Goal: Task Accomplishment & Management: Manage account settings

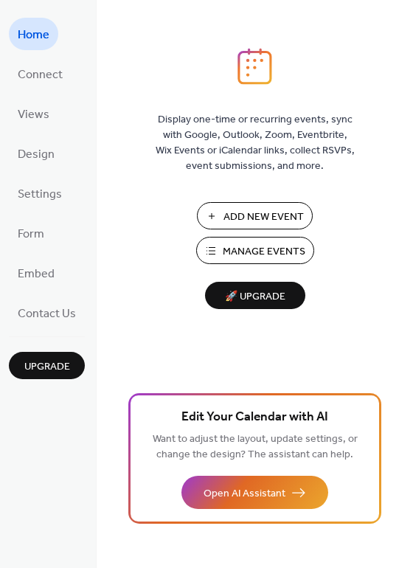
click at [237, 250] on span "Manage Events" at bounding box center [264, 251] width 83 height 15
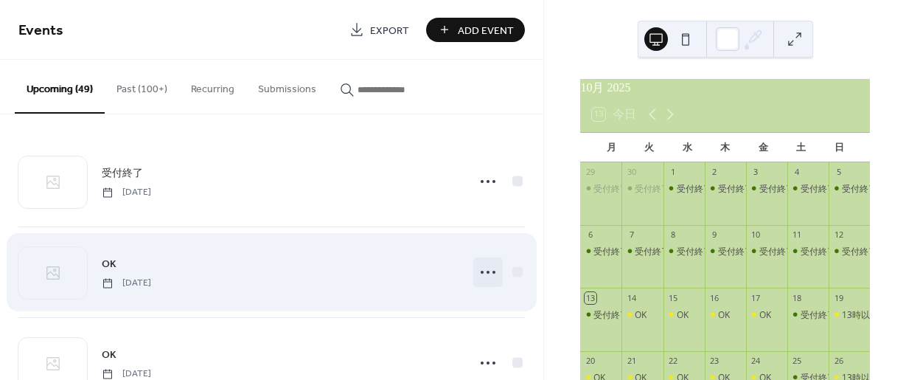
click at [487, 268] on icon at bounding box center [488, 272] width 24 height 24
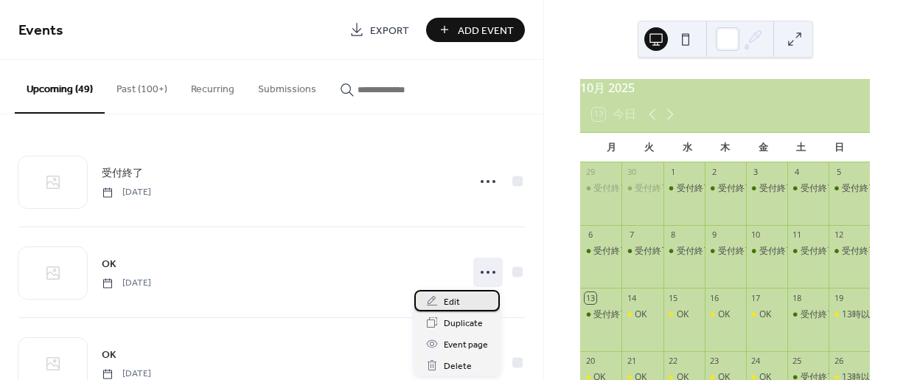
click at [451, 302] on span "Edit" at bounding box center [452, 301] width 16 height 15
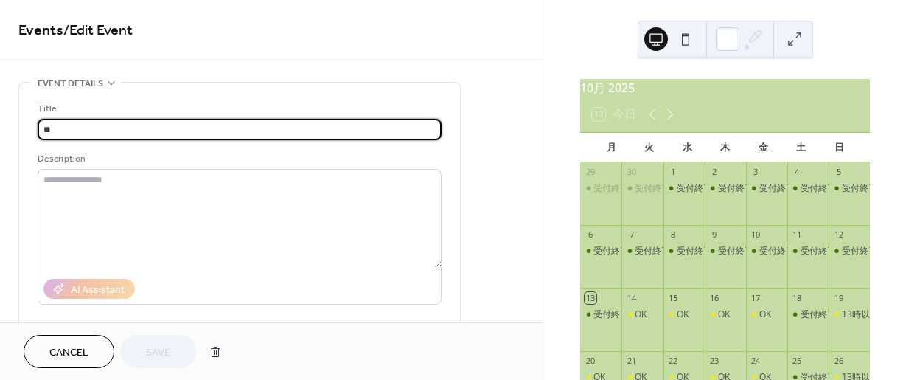
drag, startPoint x: 68, startPoint y: 132, endPoint x: -14, endPoint y: 132, distance: 81.8
click at [0, 132] on html "**********" at bounding box center [453, 190] width 906 height 380
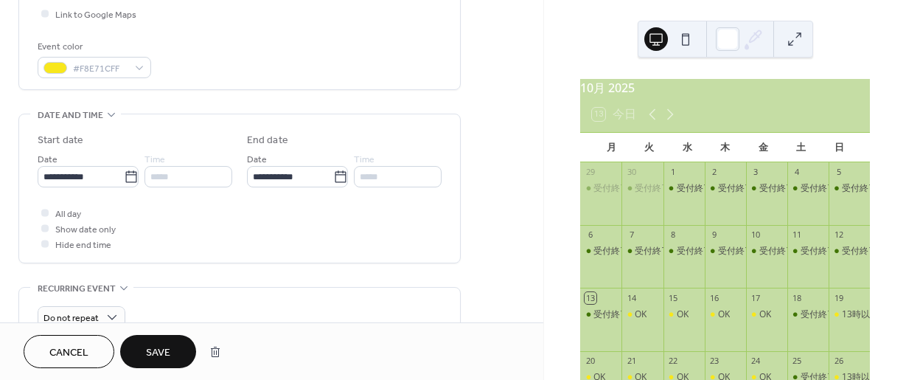
scroll to position [369, 0]
type input "****"
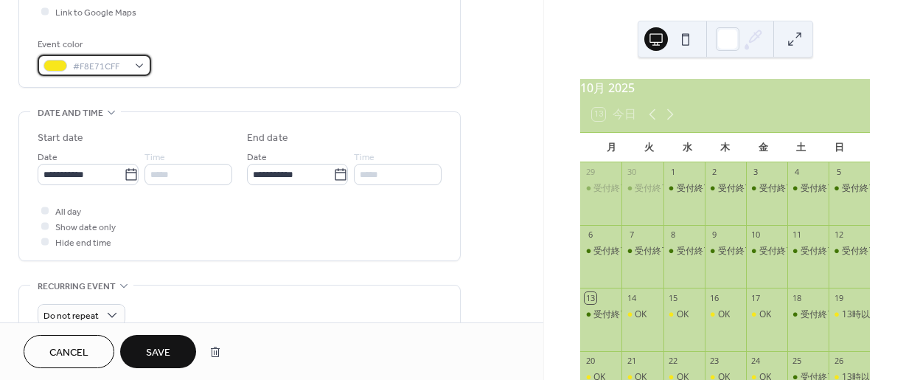
click at [141, 66] on div "#F8E71CFF" at bounding box center [95, 65] width 114 height 21
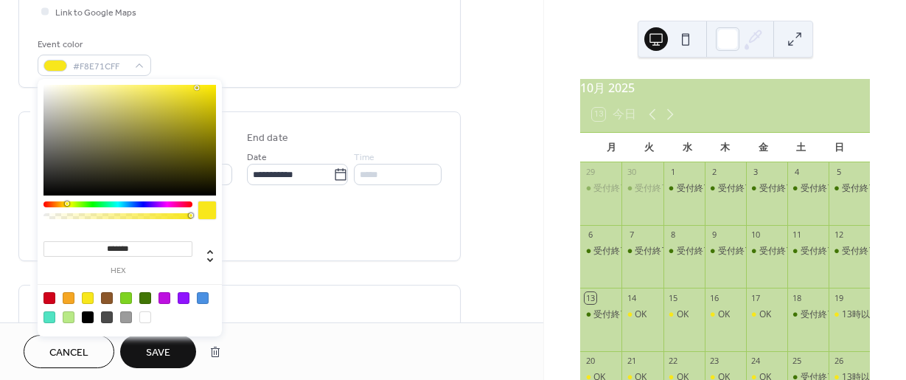
click at [142, 296] on div at bounding box center [145, 298] width 12 height 12
type input "*******"
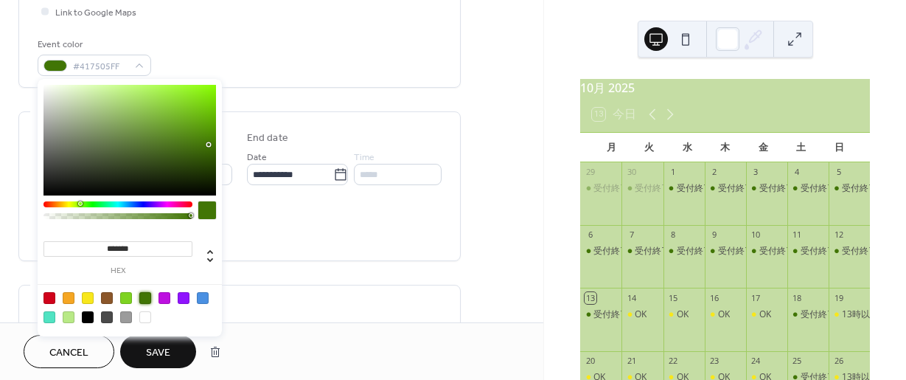
click at [159, 354] on span "Save" at bounding box center [158, 352] width 24 height 15
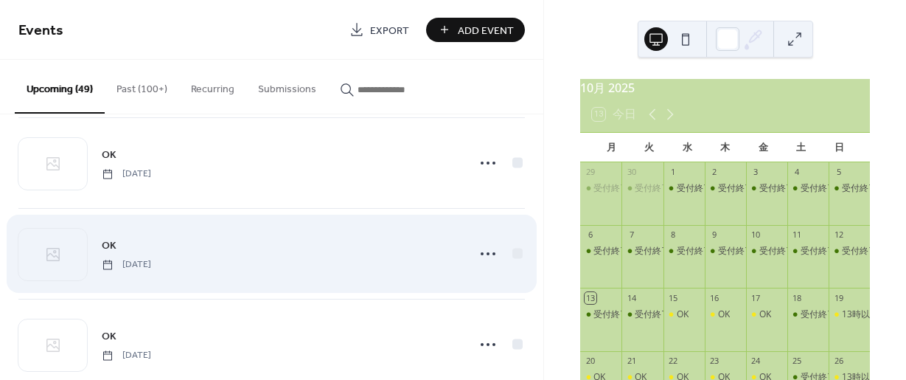
scroll to position [2646, 0]
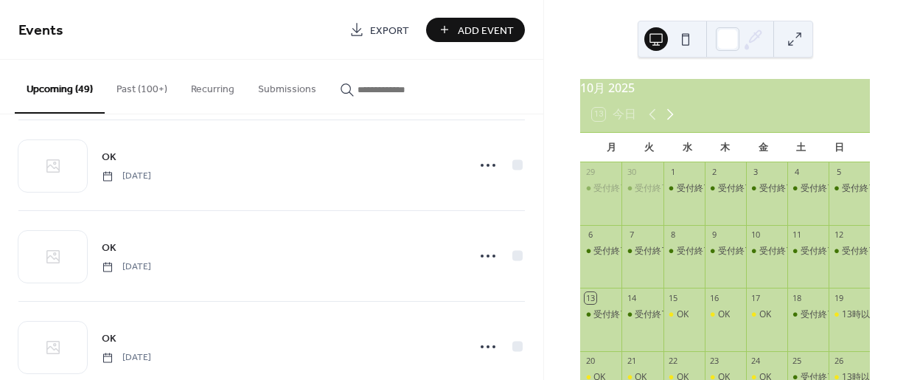
click at [673, 123] on icon at bounding box center [670, 114] width 18 height 18
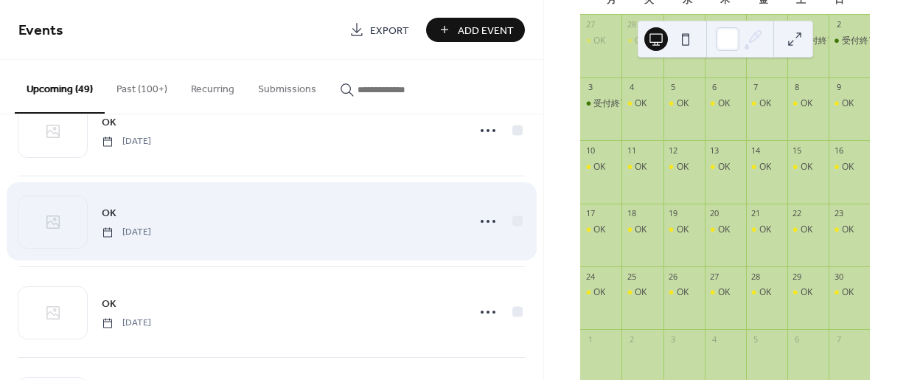
scroll to position [2578, 0]
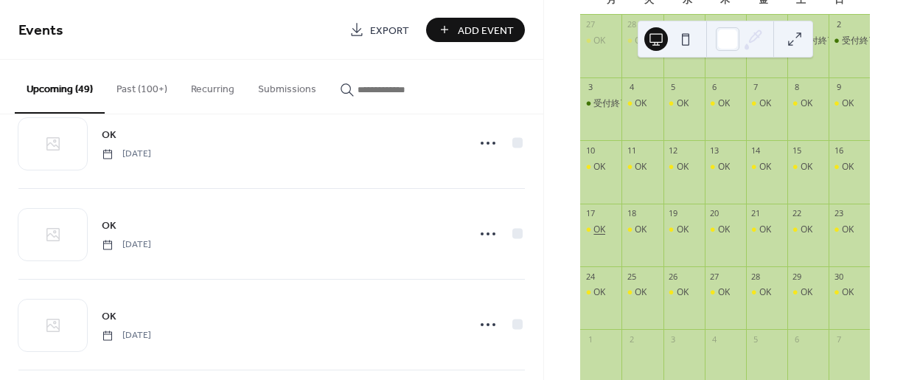
click at [605, 236] on div "OK" at bounding box center [600, 229] width 12 height 13
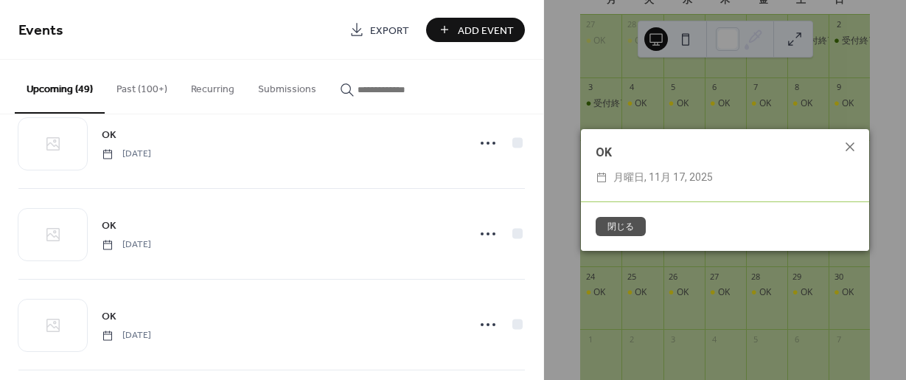
click at [610, 222] on button "閉じる" at bounding box center [621, 226] width 50 height 19
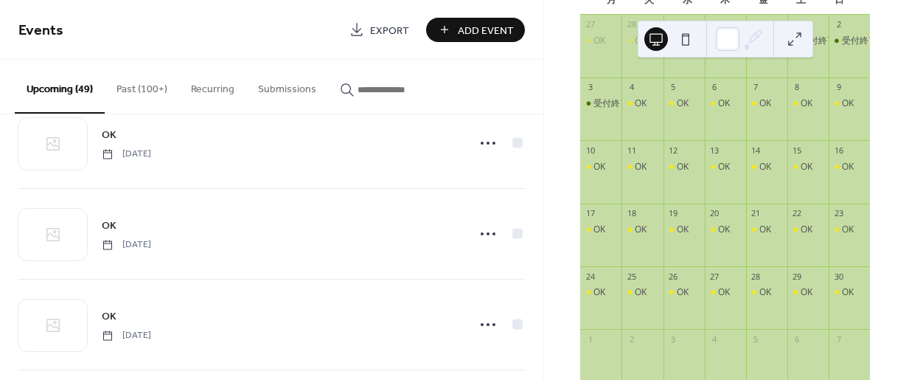
click at [610, 221] on div "17" at bounding box center [600, 214] width 41 height 20
click at [605, 236] on div "OK" at bounding box center [600, 229] width 12 height 13
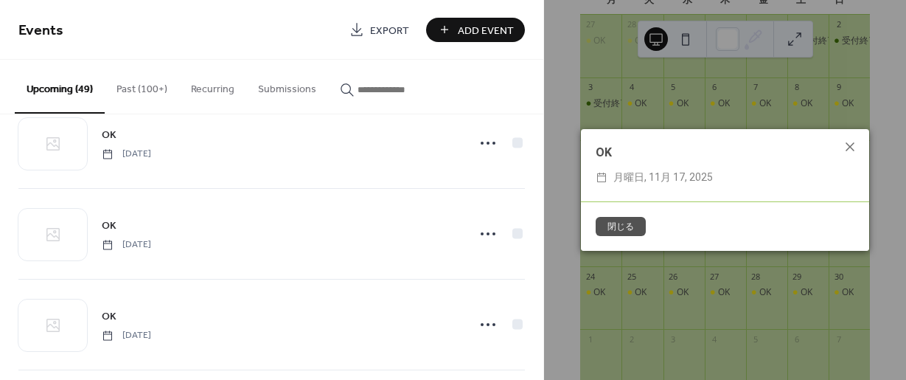
click at [623, 181] on span "月曜日, 11月 17, 2025" at bounding box center [663, 178] width 100 height 18
click at [620, 223] on button "閉じる" at bounding box center [621, 226] width 50 height 19
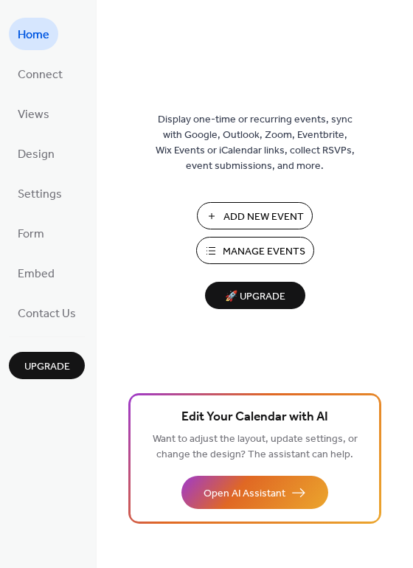
click at [226, 248] on span "Manage Events" at bounding box center [264, 251] width 83 height 15
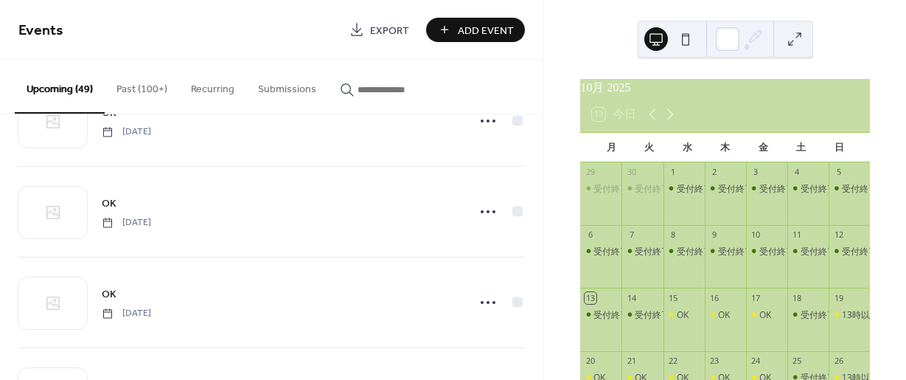
scroll to position [2720, 0]
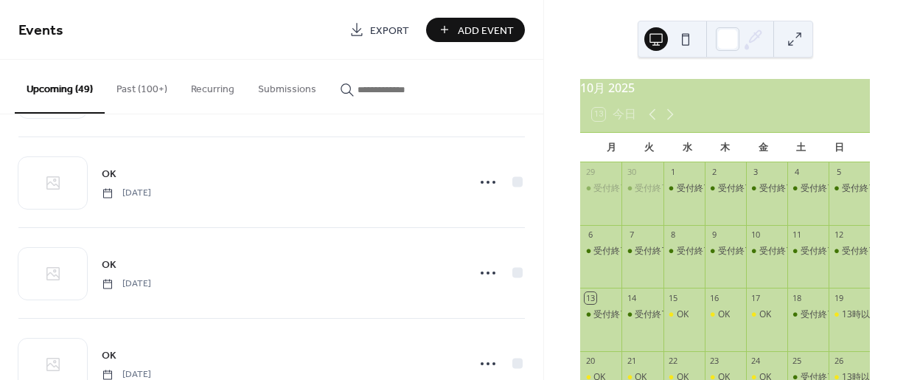
click at [498, 33] on span "Add Event" at bounding box center [486, 30] width 56 height 15
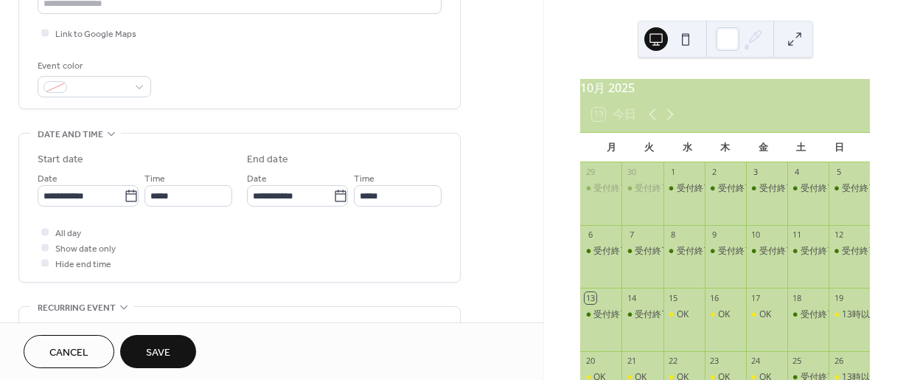
scroll to position [369, 0]
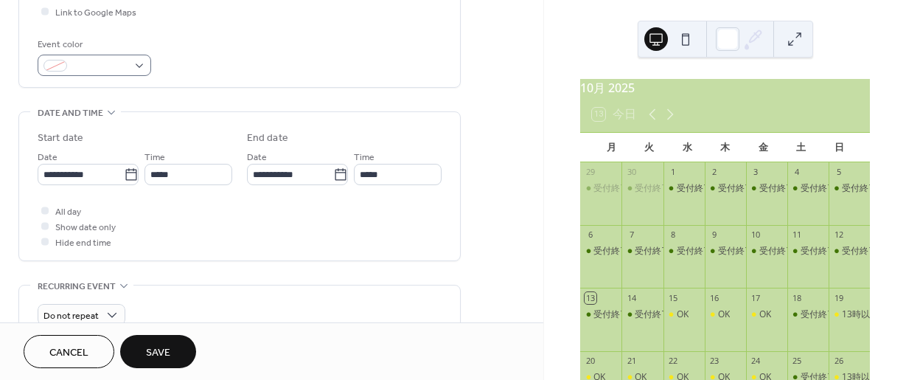
type input "****"
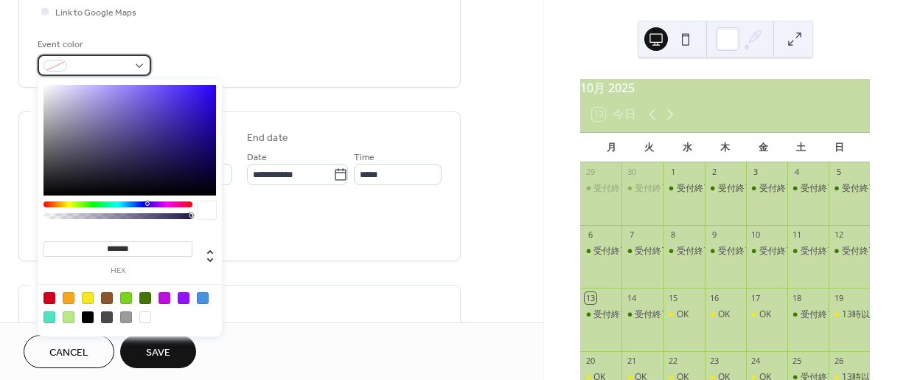
click at [139, 67] on div at bounding box center [95, 65] width 114 height 21
click at [141, 295] on div at bounding box center [145, 298] width 12 height 12
type input "*******"
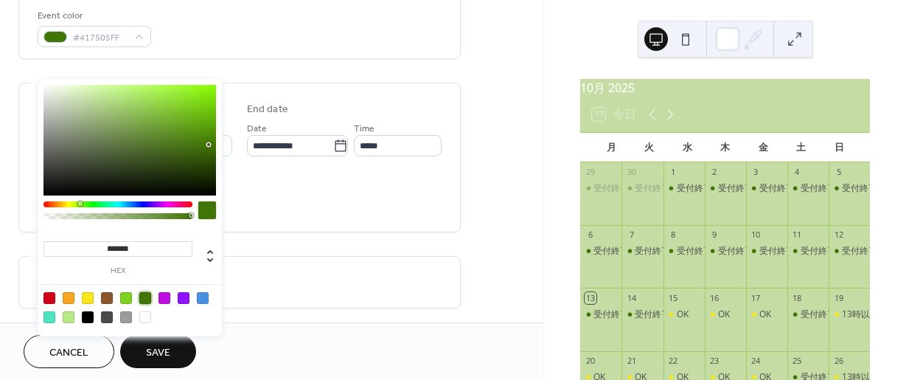
scroll to position [442, 0]
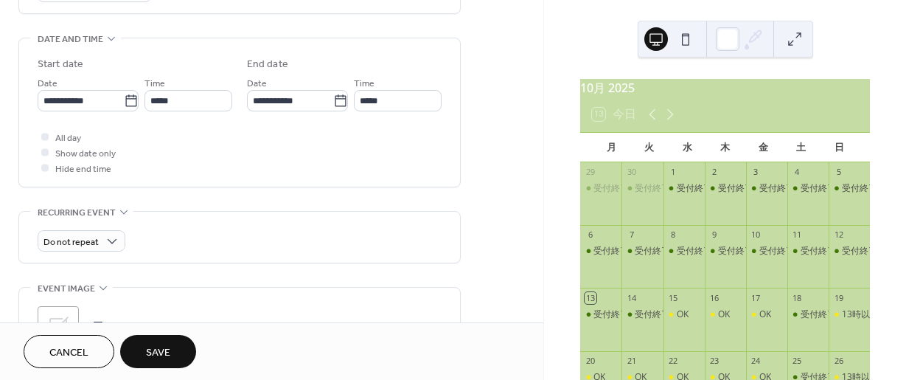
click at [492, 147] on div "**********" at bounding box center [271, 90] width 543 height 902
click at [100, 98] on input "**********" at bounding box center [81, 100] width 86 height 21
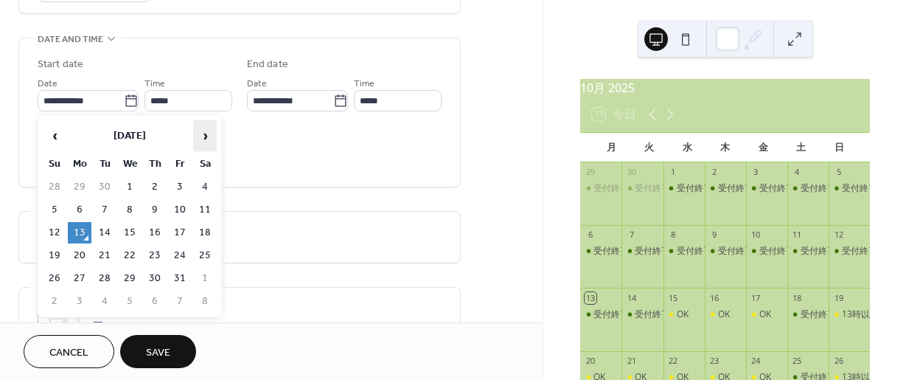
click at [206, 136] on span "›" at bounding box center [205, 135] width 22 height 29
click at [57, 135] on span "‹" at bounding box center [55, 135] width 22 height 29
click at [78, 251] on td "17" at bounding box center [80, 255] width 24 height 21
type input "**********"
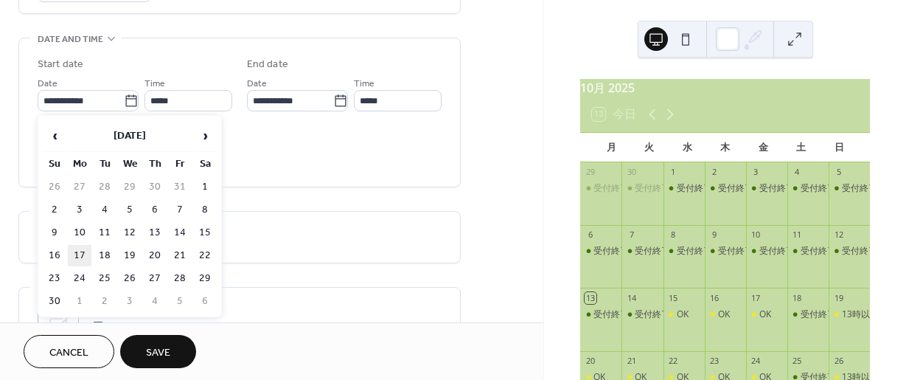
type input "**********"
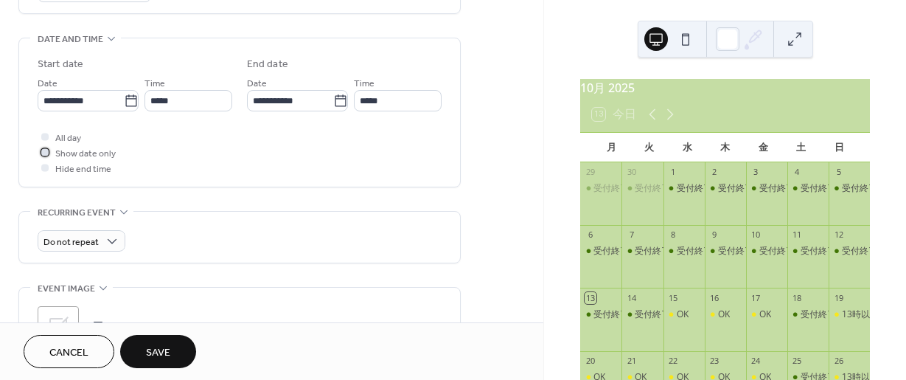
click at [47, 154] on div at bounding box center [44, 151] width 7 height 7
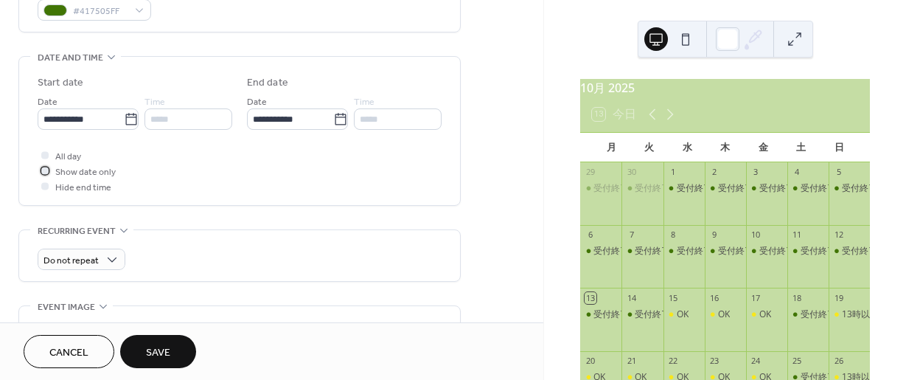
scroll to position [367, 0]
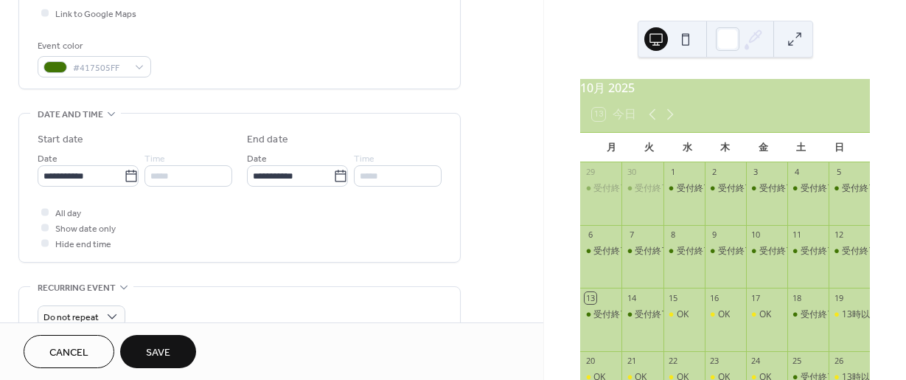
click at [156, 359] on span "Save" at bounding box center [158, 352] width 24 height 15
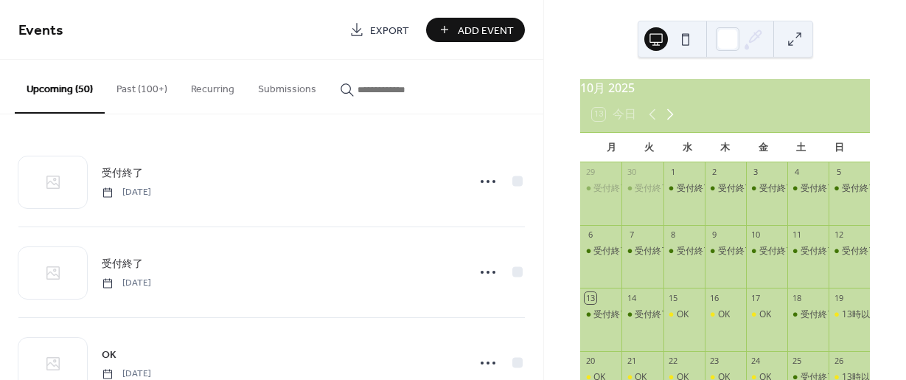
click at [669, 120] on icon at bounding box center [670, 114] width 7 height 11
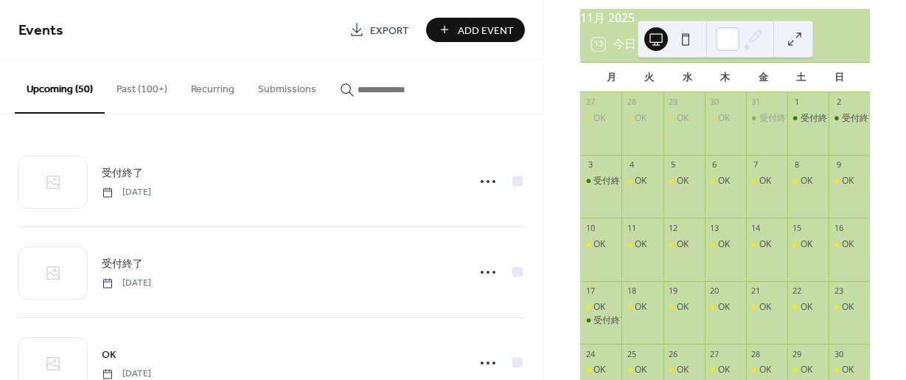
scroll to position [74, 0]
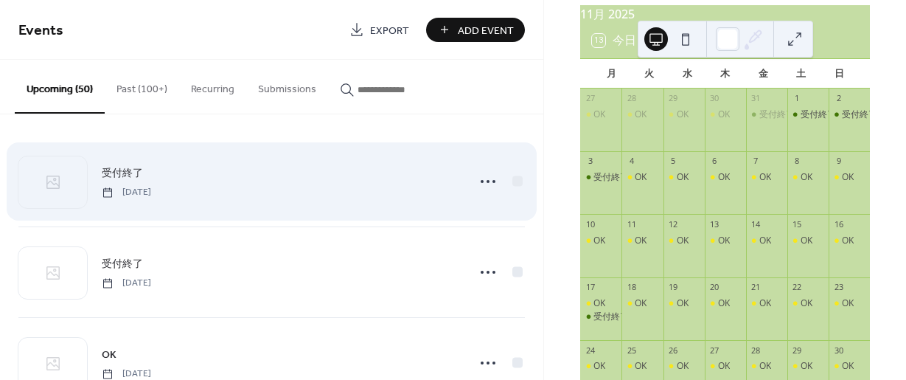
click at [326, 205] on div "受付終了 [DATE]" at bounding box center [271, 181] width 507 height 90
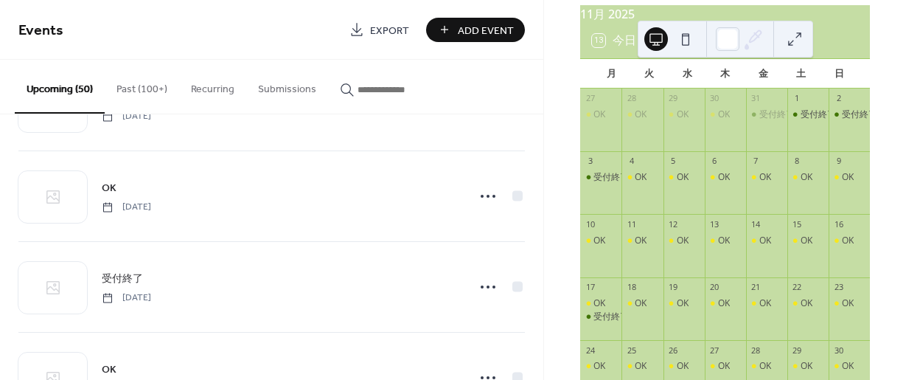
scroll to position [3162, 0]
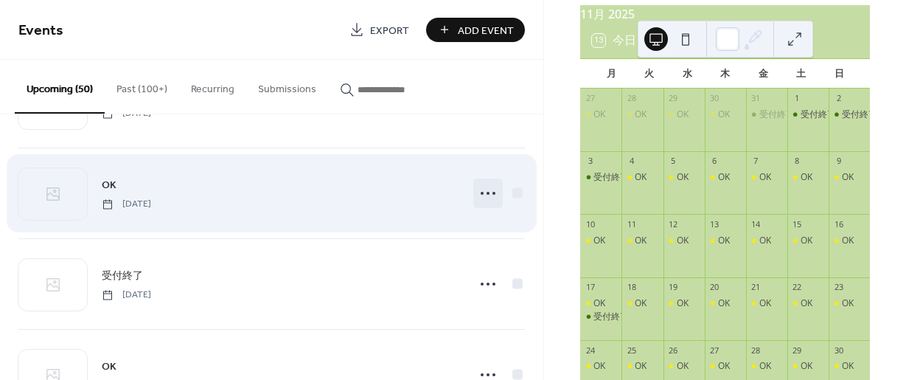
click at [481, 187] on icon at bounding box center [488, 193] width 24 height 24
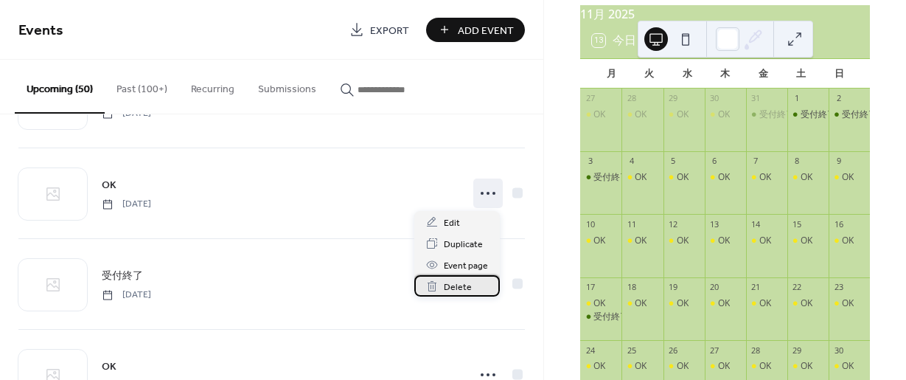
click at [462, 285] on span "Delete" at bounding box center [458, 286] width 28 height 15
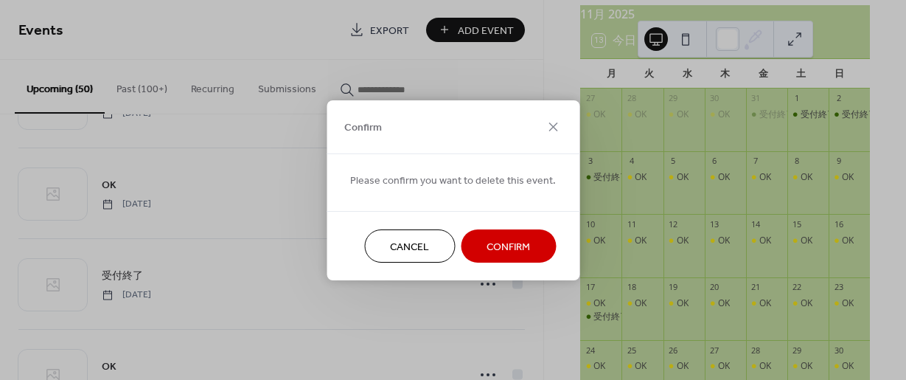
click at [498, 245] on span "Confirm" at bounding box center [509, 246] width 44 height 15
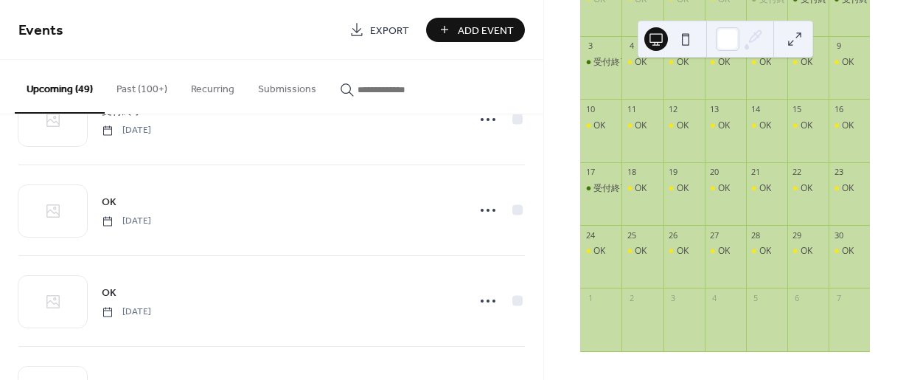
scroll to position [204, 0]
